Goal: Transaction & Acquisition: Purchase product/service

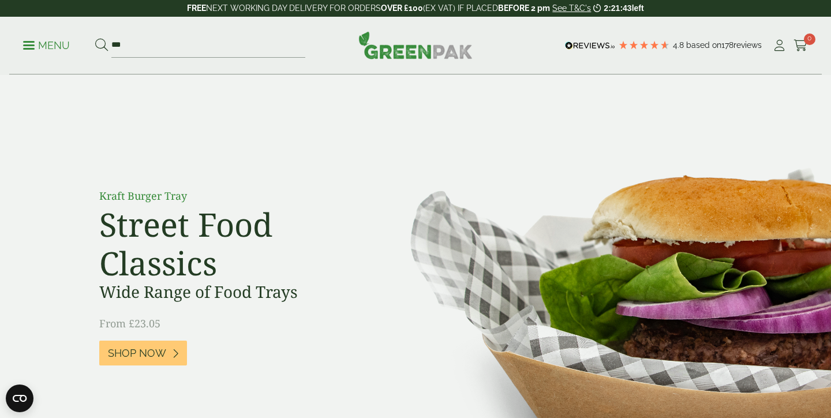
type input "***"
click at [101, 45] on button at bounding box center [101, 45] width 13 height 15
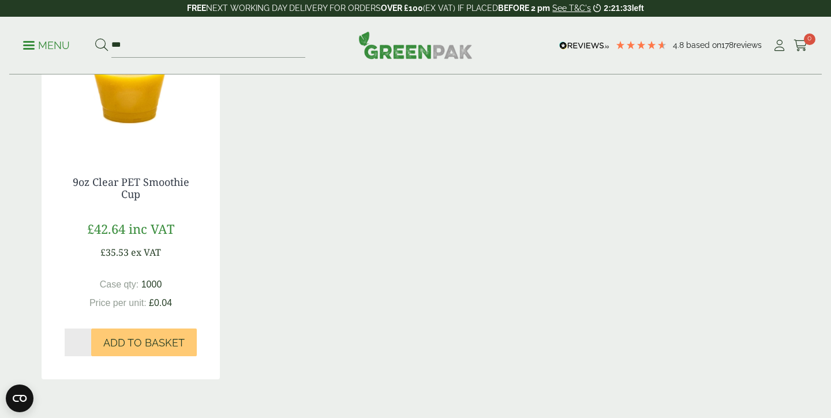
scroll to position [261, 0]
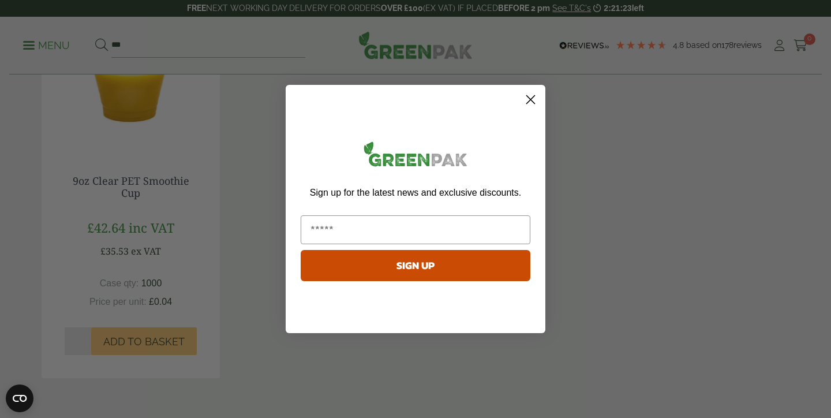
click at [531, 97] on circle "Close dialog" at bounding box center [530, 99] width 19 height 19
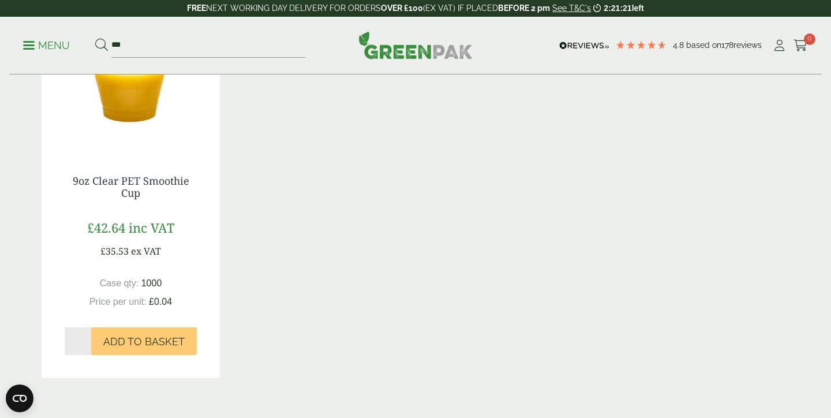
click at [88, 337] on input "*" at bounding box center [78, 341] width 27 height 28
type input "*"
click at [88, 337] on input "*" at bounding box center [78, 341] width 27 height 28
click at [132, 343] on span "Add to Basket" at bounding box center [143, 341] width 81 height 13
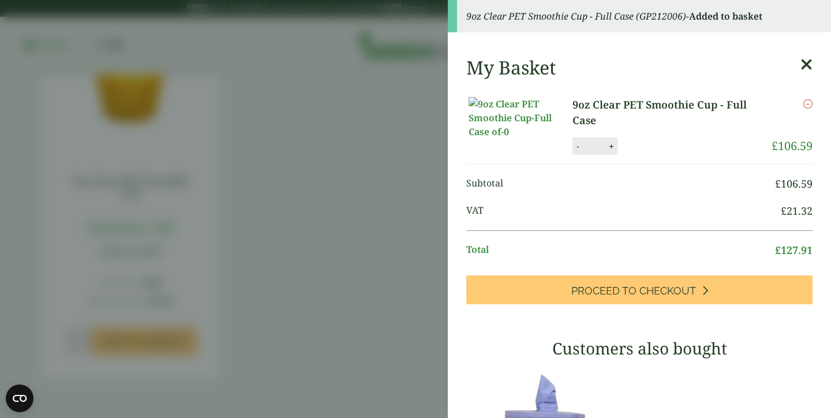
scroll to position [0, 0]
click at [807, 55] on div "My Basket 9oz Clear PET Smoothie Cup - Full Case 9oz Clear PET Smoothie Cup - F…" at bounding box center [639, 396] width 383 height 698
click at [807, 67] on icon at bounding box center [806, 65] width 12 height 16
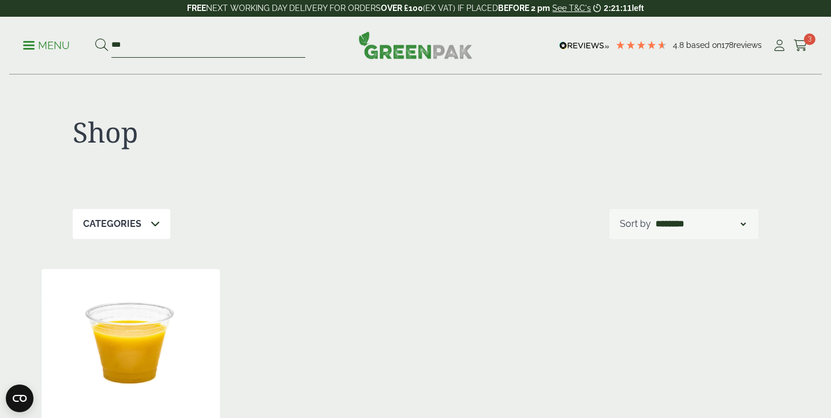
click at [137, 46] on input "***" at bounding box center [208, 45] width 194 height 24
type input "*"
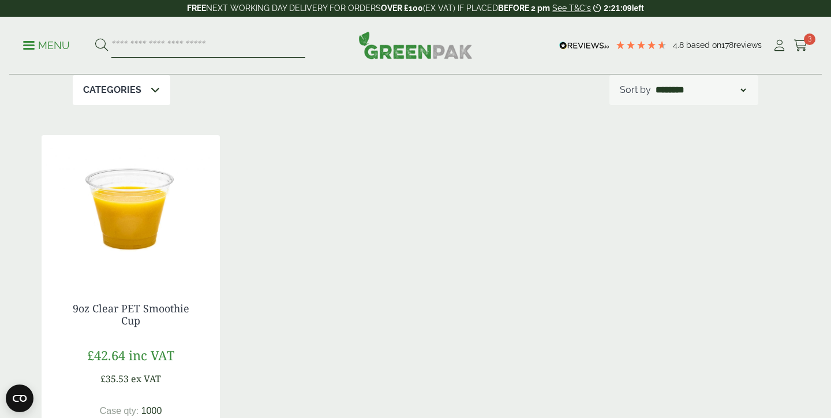
scroll to position [134, 0]
type input "*********"
click at [101, 45] on button at bounding box center [101, 45] width 13 height 15
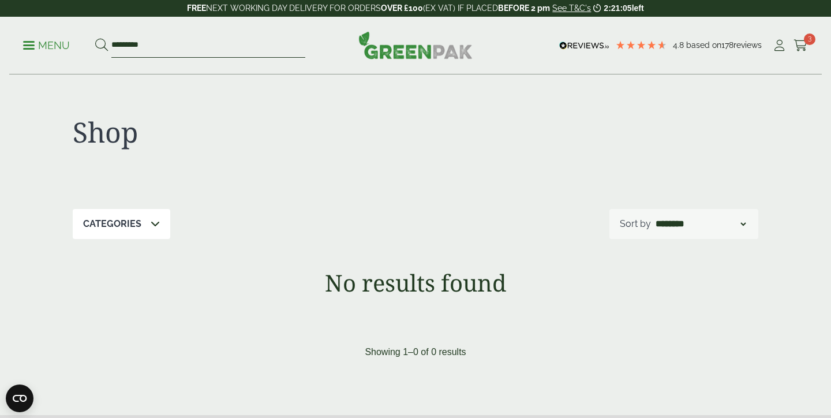
click at [169, 44] on input "*********" at bounding box center [208, 45] width 194 height 24
type input "********"
click at [101, 45] on button at bounding box center [101, 45] width 13 height 15
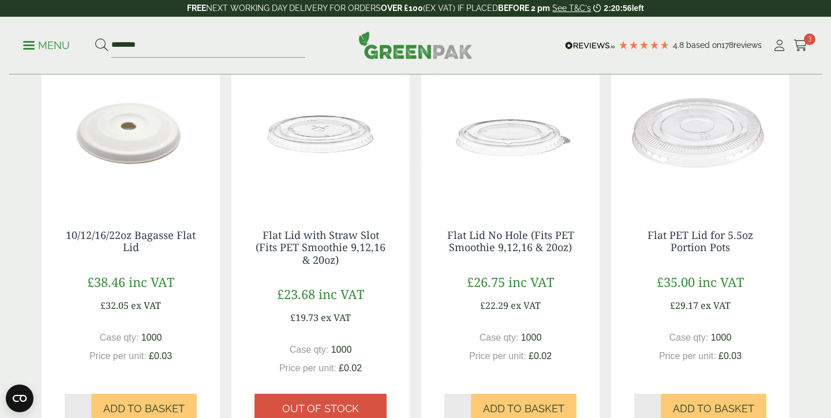
scroll to position [245, 0]
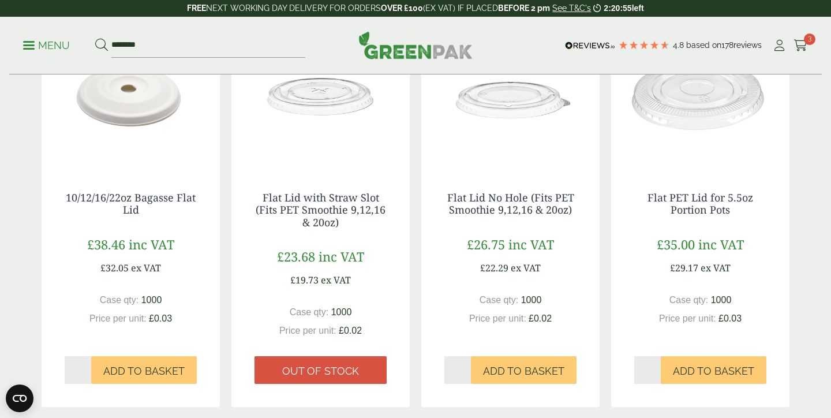
click at [466, 367] on input "*" at bounding box center [457, 370] width 27 height 28
type input "*"
click at [466, 367] on input "*" at bounding box center [457, 370] width 27 height 28
click at [497, 370] on span "Add to Basket" at bounding box center [523, 371] width 81 height 13
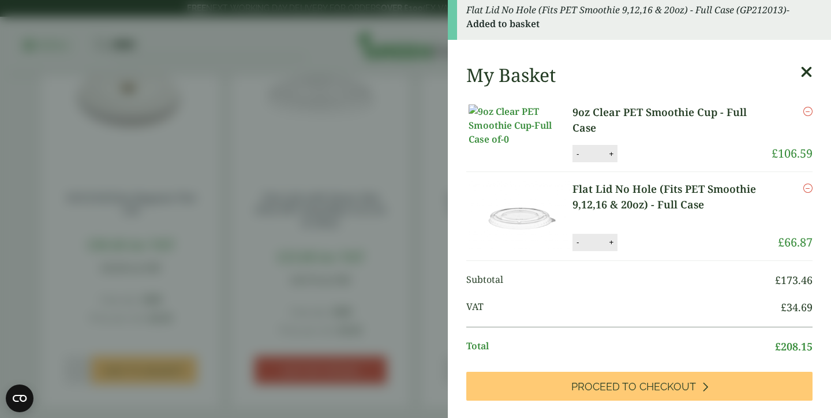
scroll to position [7, 0]
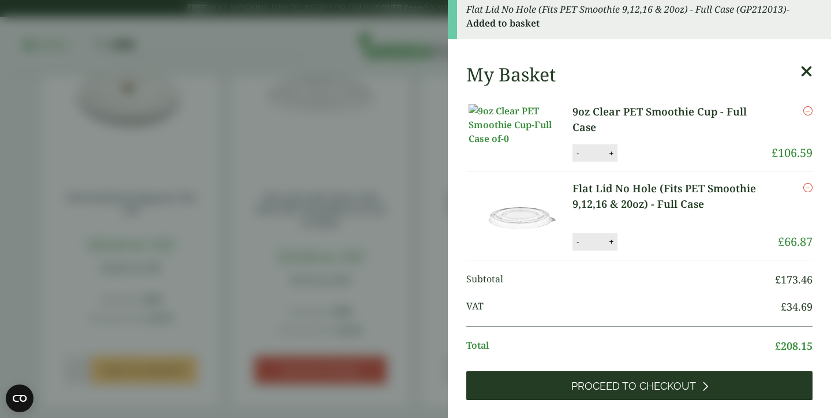
click at [659, 400] on link "Proceed to Checkout" at bounding box center [639, 385] width 346 height 29
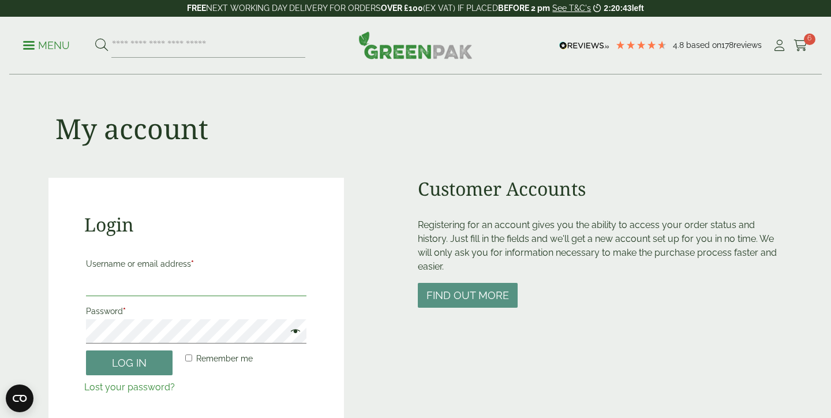
type input "**********"
click at [129, 362] on button "Log in" at bounding box center [129, 362] width 87 height 25
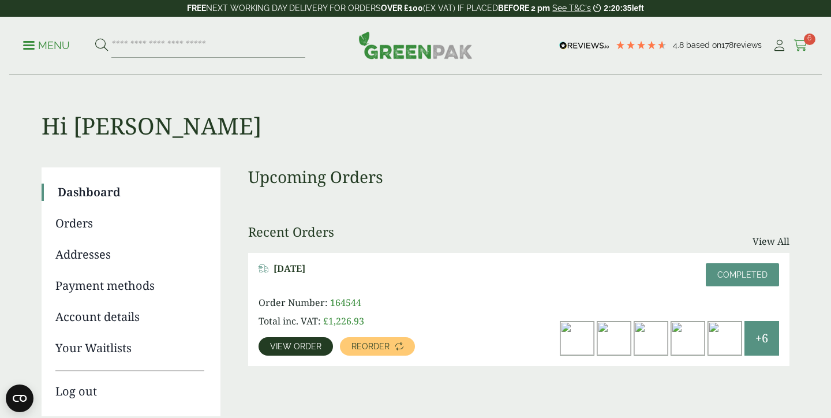
click at [805, 36] on span "6" at bounding box center [809, 39] width 12 height 12
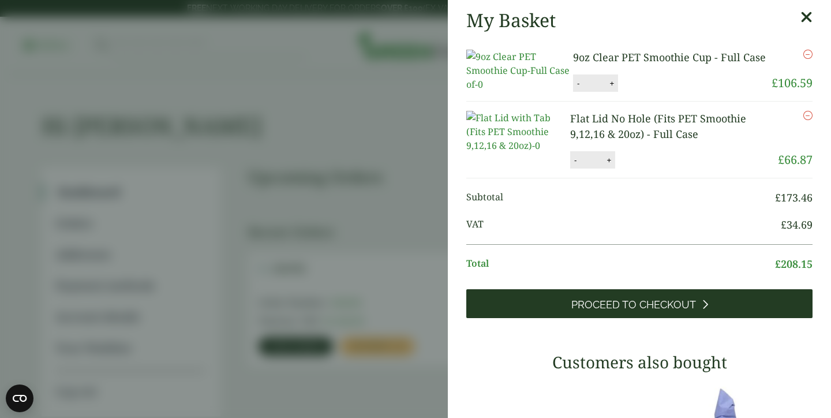
click at [675, 311] on span "Proceed to Checkout" at bounding box center [633, 304] width 125 height 13
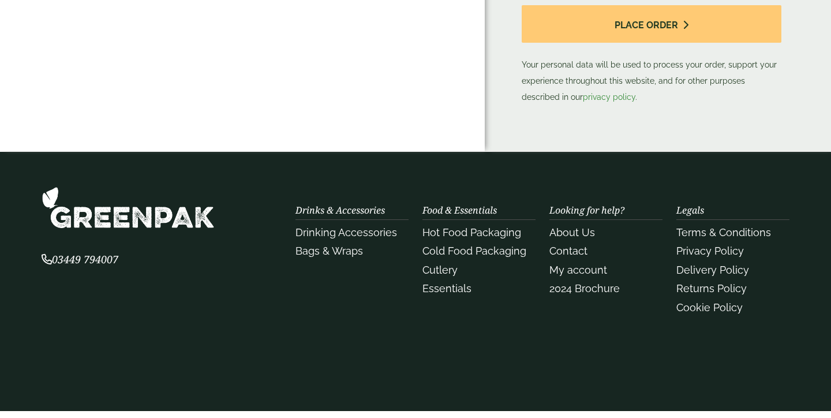
scroll to position [484, 0]
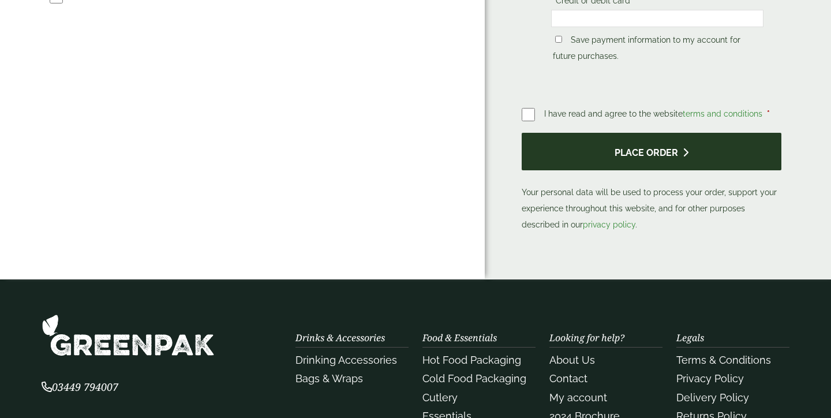
click at [551, 147] on button "Place order" at bounding box center [651, 151] width 260 height 37
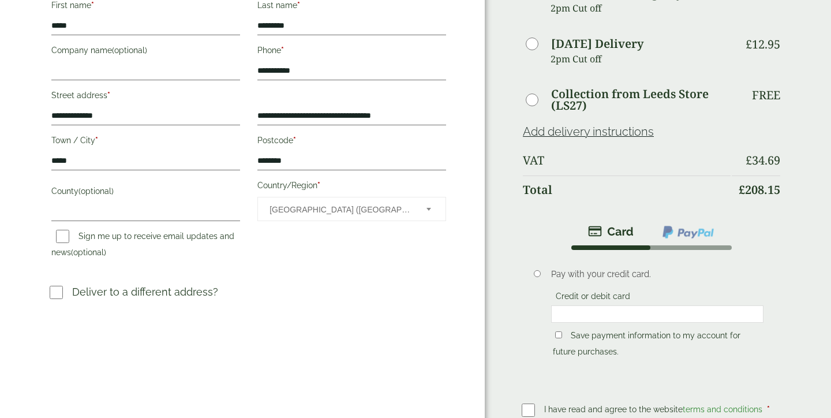
scroll to position [192, 0]
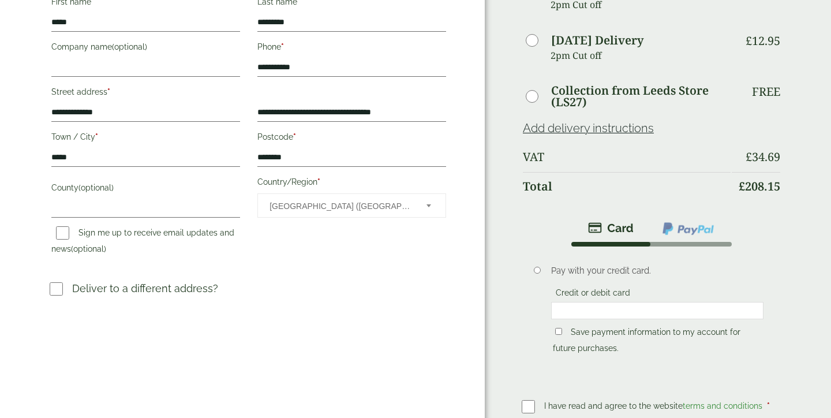
click at [581, 303] on div at bounding box center [657, 310] width 212 height 17
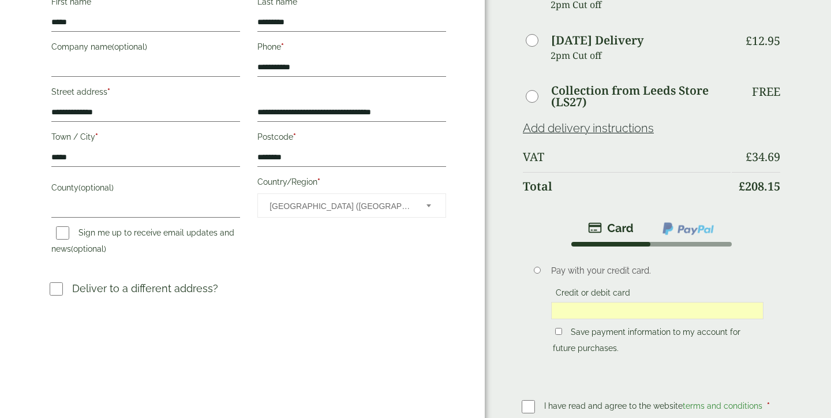
scroll to position [307, 0]
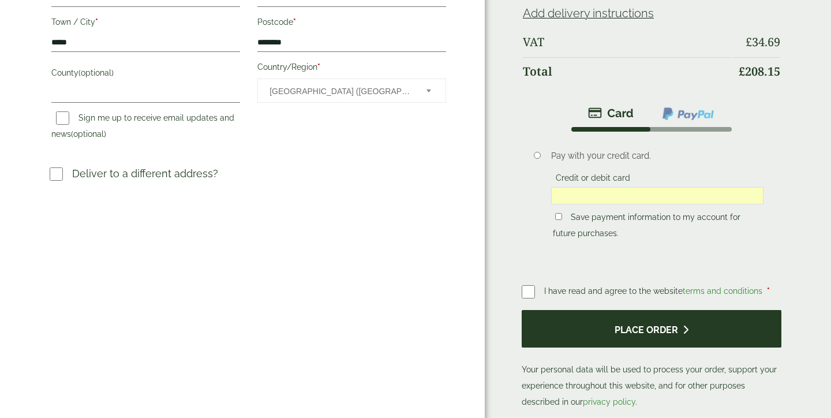
click at [587, 330] on button "Place order" at bounding box center [651, 328] width 260 height 37
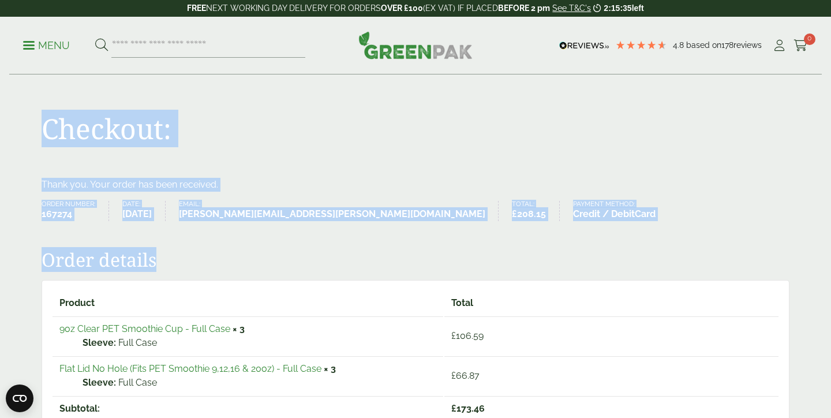
drag, startPoint x: 29, startPoint y: 100, endPoint x: 798, endPoint y: 403, distance: 826.5
click at [798, 403] on main "Checkout: Thank you. Your order has been received. Order number: 167274 Date: […" at bounding box center [415, 423] width 831 height 846
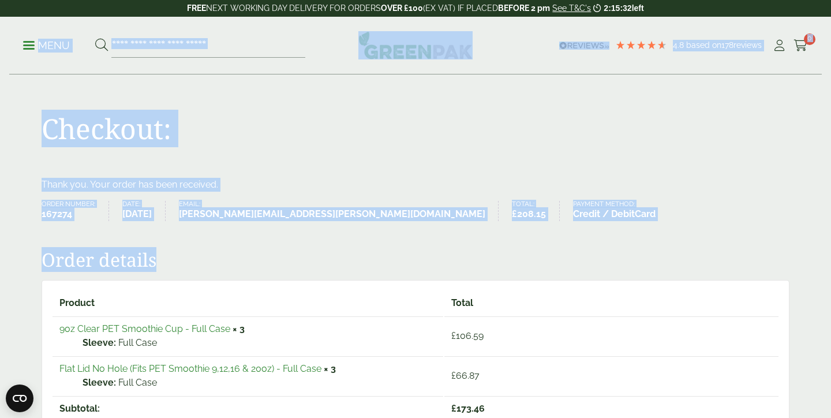
drag, startPoint x: 814, startPoint y: 408, endPoint x: 16, endPoint y: 40, distance: 879.2
click at [11, 22] on div "Menu 4.8 Based on 178 reviews My Account" at bounding box center [415, 46] width 812 height 58
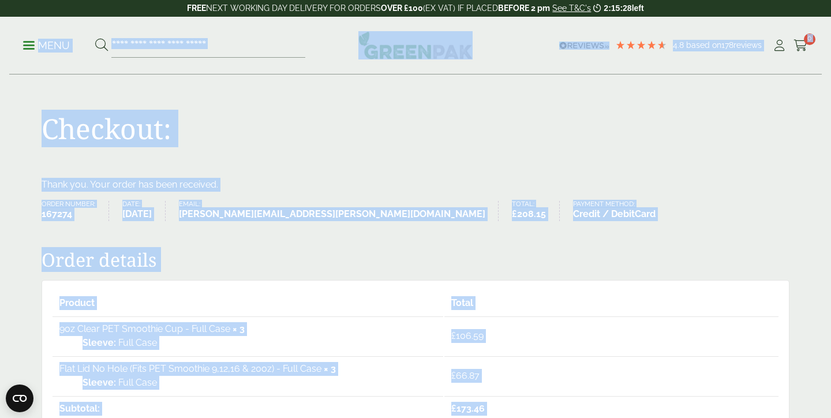
drag, startPoint x: 11, startPoint y: 22, endPoint x: 812, endPoint y: 386, distance: 879.4
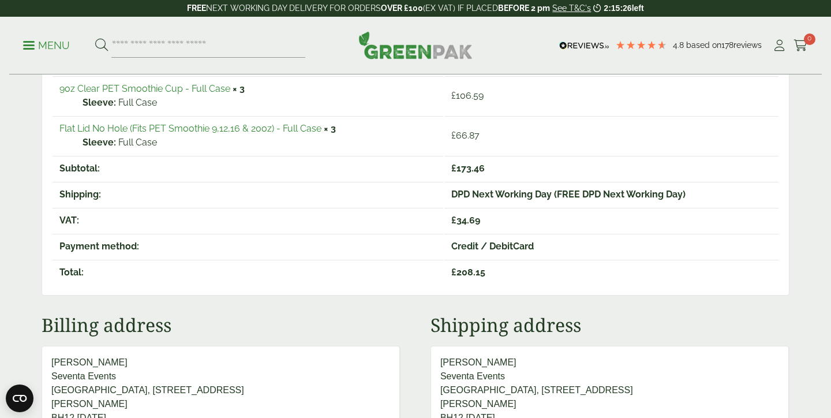
scroll to position [699, 0]
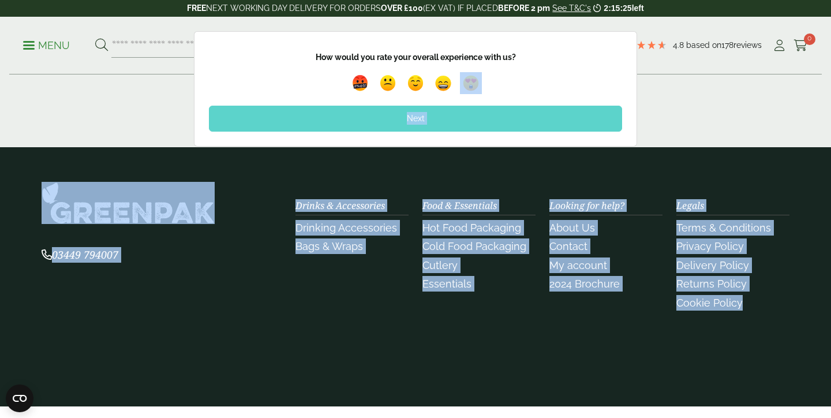
drag, startPoint x: 812, startPoint y: 386, endPoint x: 502, endPoint y: 78, distance: 436.8
click at [689, 115] on div "Feedback Thank you for your feedback! How would you rate your overall experienc…" at bounding box center [415, 88] width 831 height 115
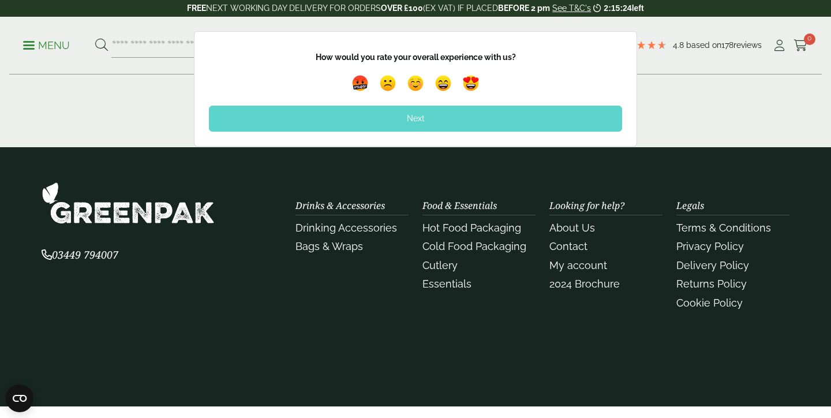
click at [457, 126] on div "Next" at bounding box center [415, 118] width 413 height 25
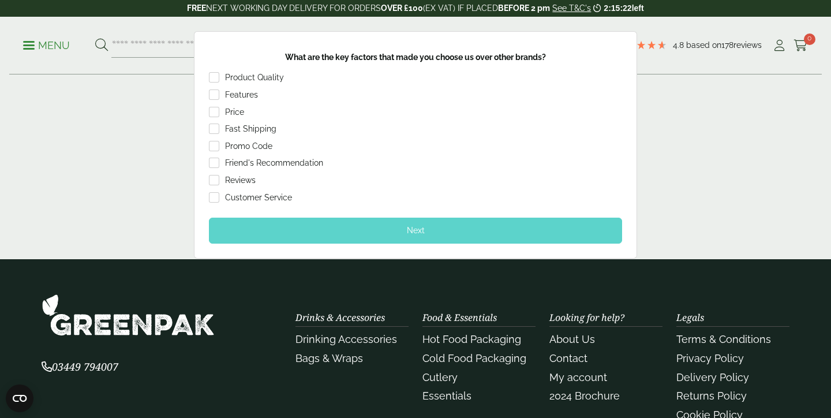
click at [697, 141] on div "Feedback Thank you for your feedback! How would you rate your overall experienc…" at bounding box center [415, 144] width 831 height 227
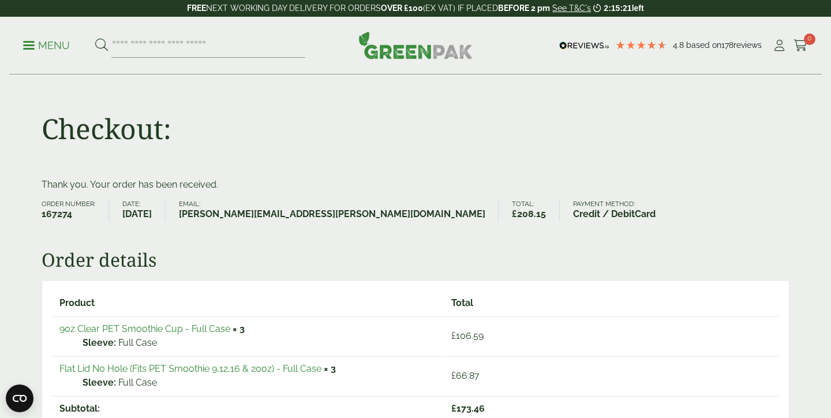
scroll to position [0, 0]
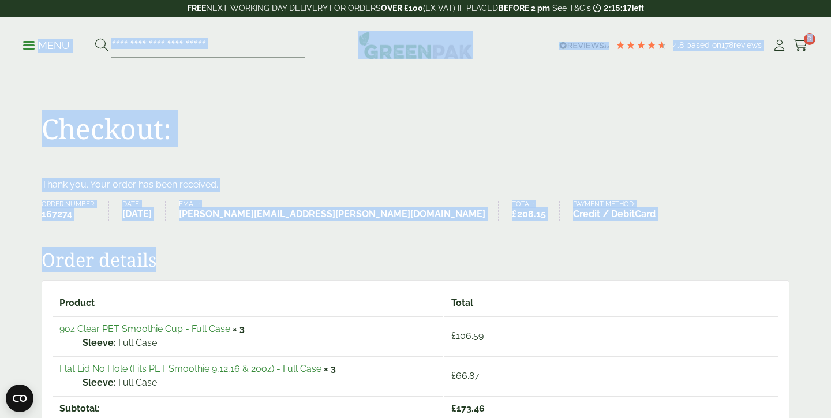
drag, startPoint x: 3, startPoint y: 27, endPoint x: 807, endPoint y: 407, distance: 889.1
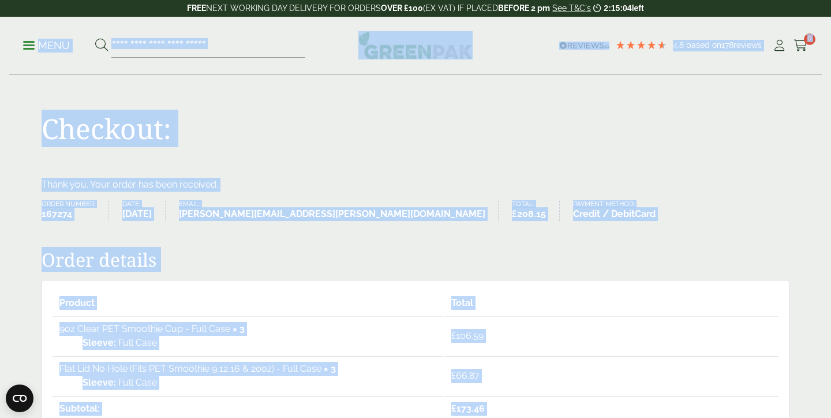
drag, startPoint x: 802, startPoint y: 377, endPoint x: 8, endPoint y: 26, distance: 868.2
click at [8, 26] on div "Menu 4.8 Based on 178" at bounding box center [415, 46] width 831 height 58
drag, startPoint x: 8, startPoint y: 26, endPoint x: 809, endPoint y: 335, distance: 858.0
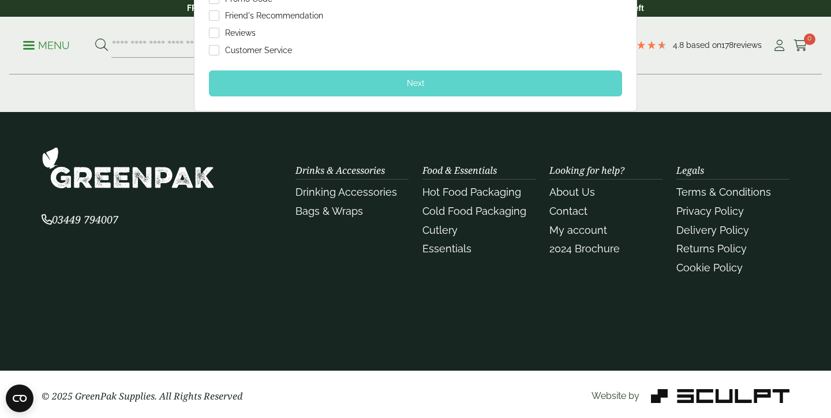
scroll to position [846, 0]
